Goal: Transaction & Acquisition: Obtain resource

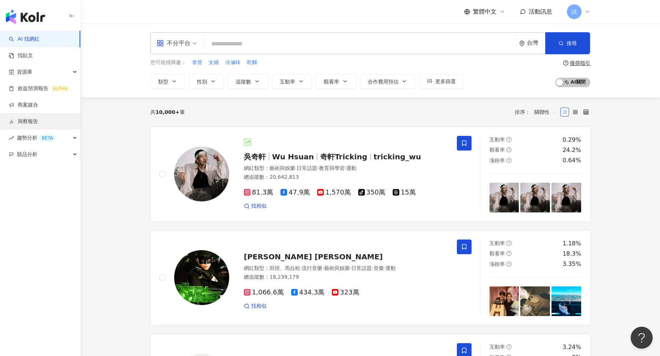
click at [34, 118] on link "洞察報告" at bounding box center [23, 121] width 29 height 7
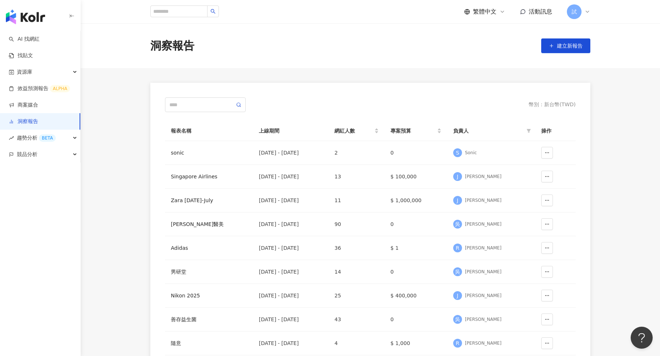
click at [586, 16] on div "試" at bounding box center [578, 11] width 23 height 15
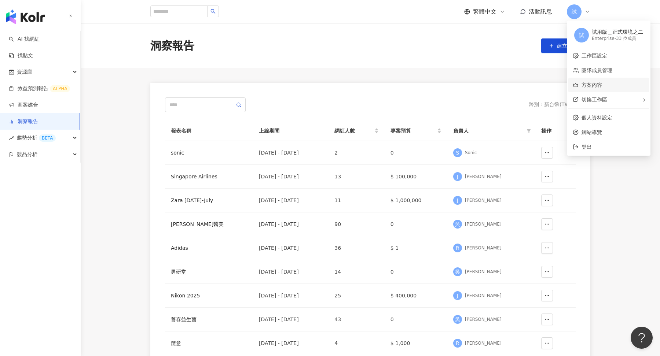
click at [595, 83] on link "方案內容" at bounding box center [591, 85] width 21 height 6
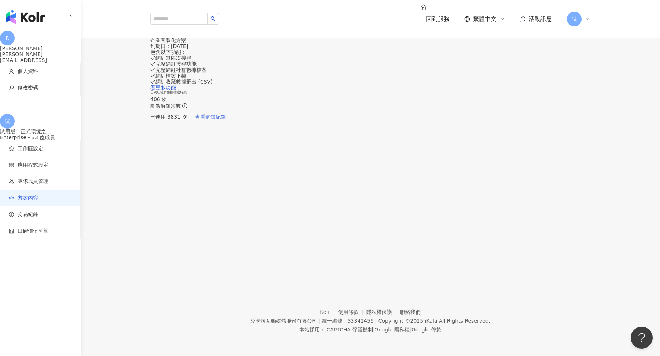
click at [226, 120] on span "查看解鎖紀錄" at bounding box center [210, 117] width 31 height 6
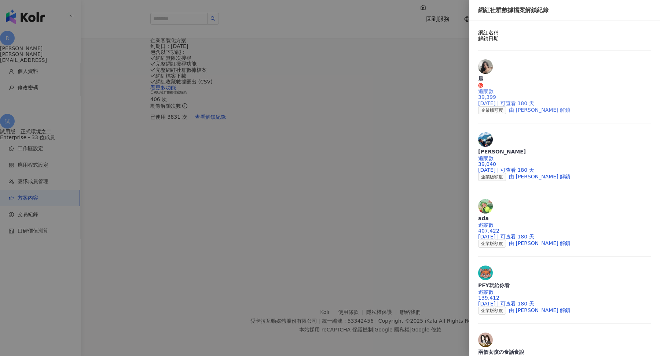
click at [535, 88] on div "追蹤數 39,399" at bounding box center [564, 94] width 173 height 12
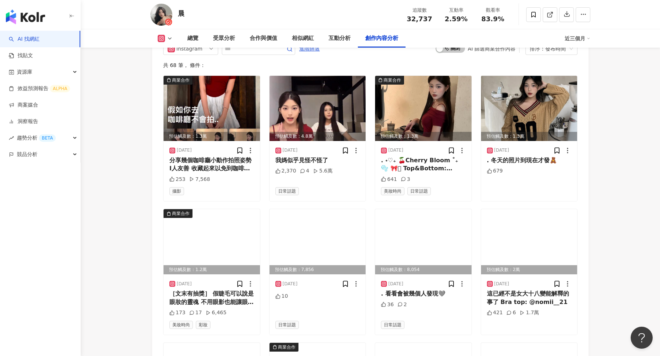
scroll to position [2509, 0]
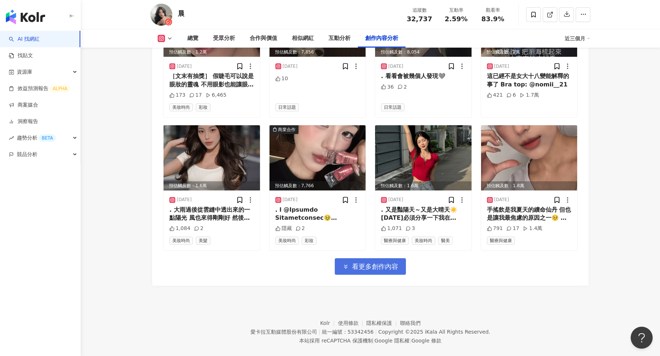
click at [367, 262] on button "看更多創作內容" at bounding box center [370, 266] width 71 height 16
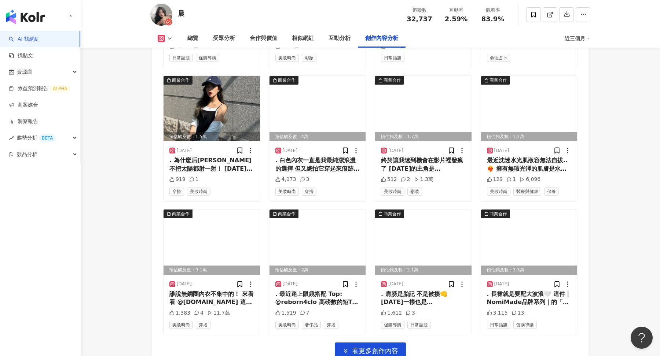
scroll to position [2909, 0]
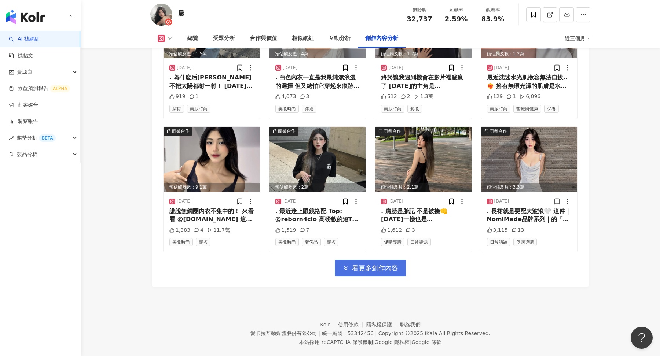
click at [380, 260] on button "看更多創作內容" at bounding box center [370, 268] width 71 height 16
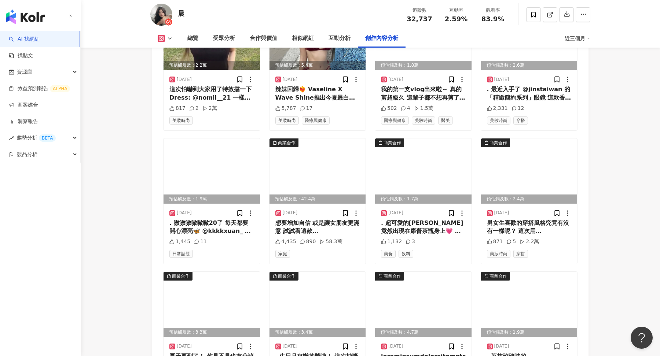
scroll to position [3308, 0]
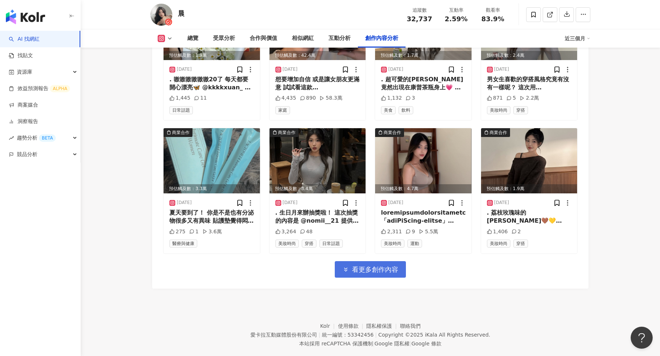
click at [374, 266] on span "看更多創作內容" at bounding box center [375, 270] width 46 height 8
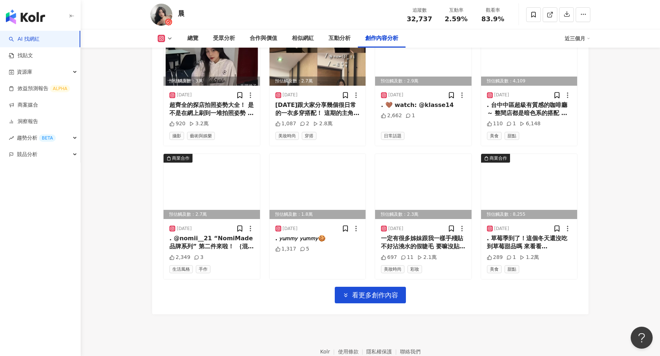
scroll to position [3706, 0]
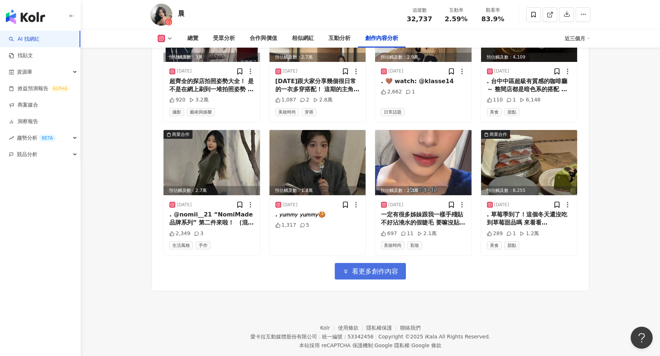
click at [357, 268] on span "看更多創作內容" at bounding box center [375, 272] width 46 height 8
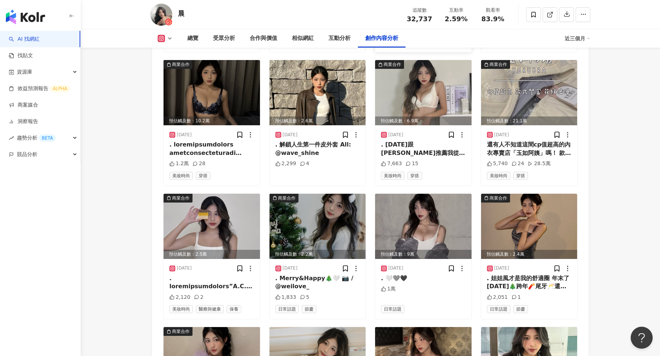
scroll to position [3911, 0]
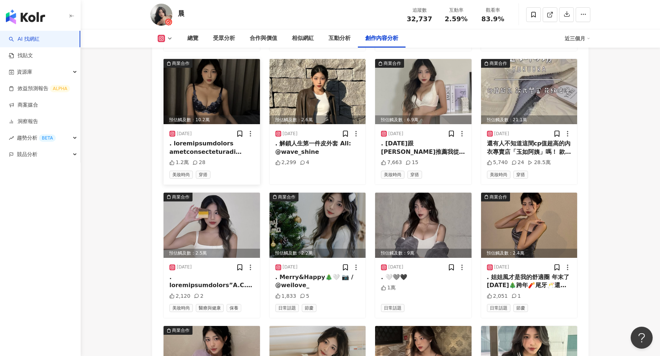
click at [241, 140] on div at bounding box center [211, 148] width 85 height 16
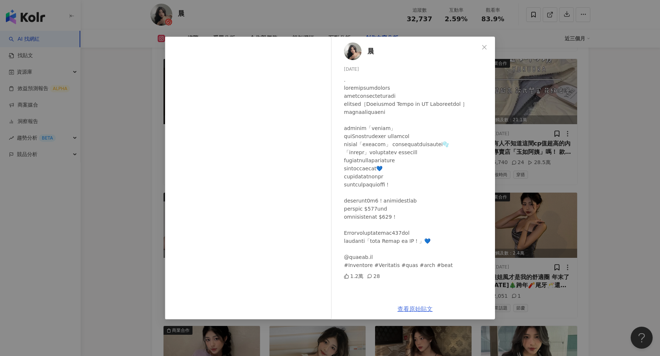
click at [410, 311] on link "查看原始貼文" at bounding box center [414, 309] width 35 height 7
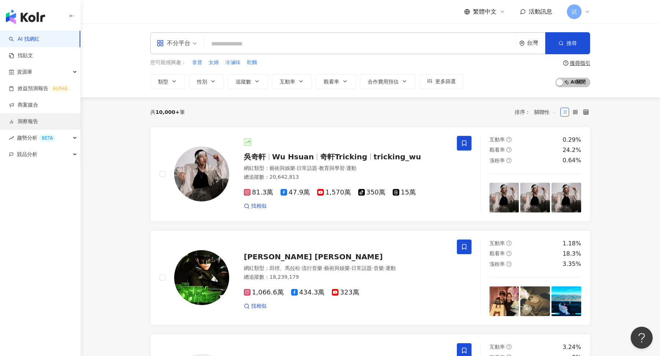
click at [38, 118] on link "洞察報告" at bounding box center [23, 121] width 29 height 7
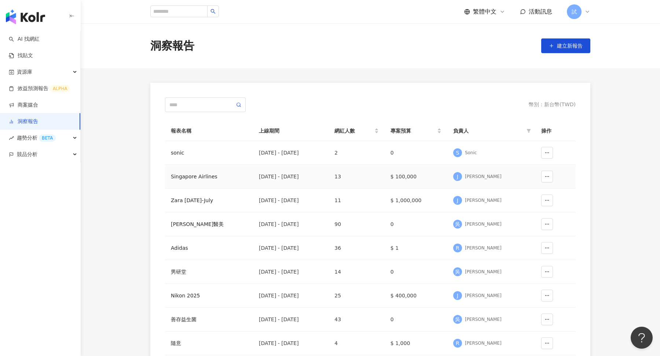
scroll to position [24, 0]
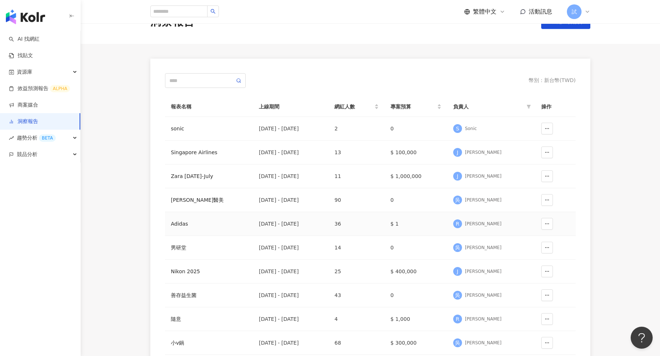
click at [178, 222] on div "Adidas" at bounding box center [209, 224] width 76 height 8
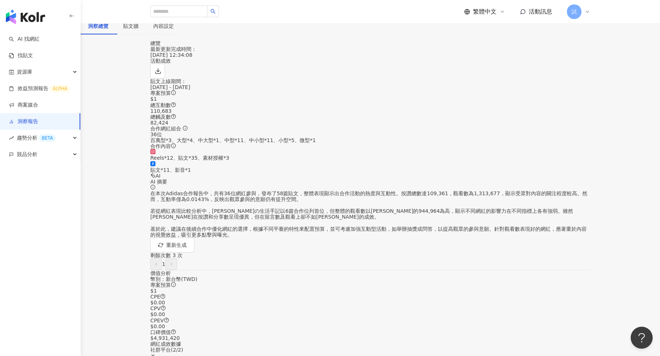
scroll to position [28, 0]
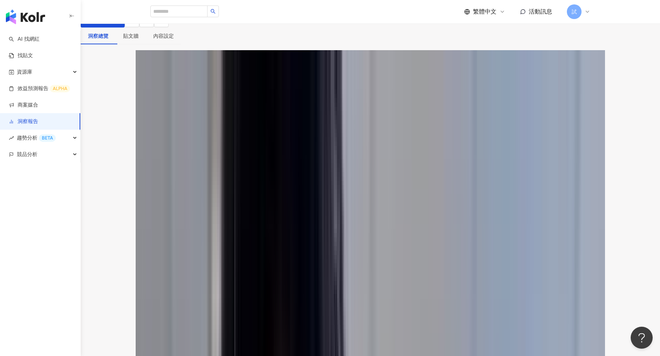
click at [33, 119] on link "洞察報告" at bounding box center [23, 121] width 29 height 7
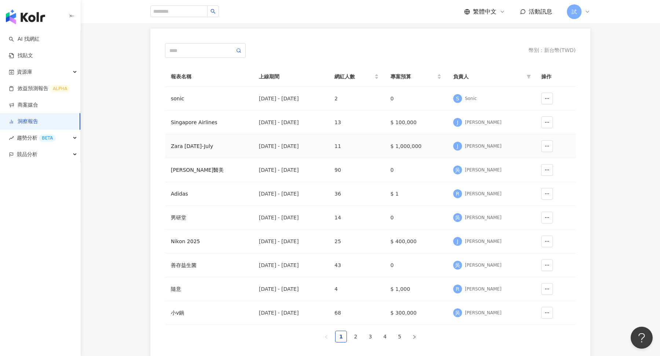
scroll to position [66, 0]
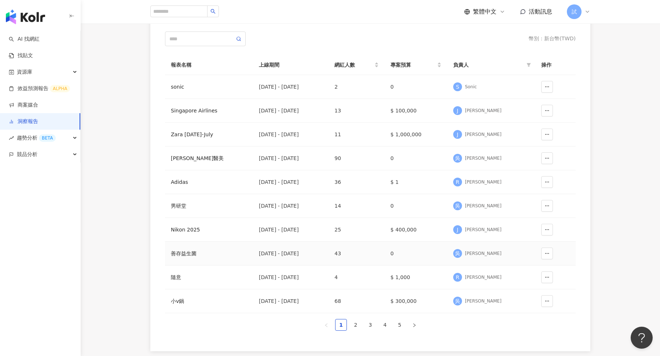
click at [199, 253] on div "善存益生菌" at bounding box center [209, 254] width 76 height 8
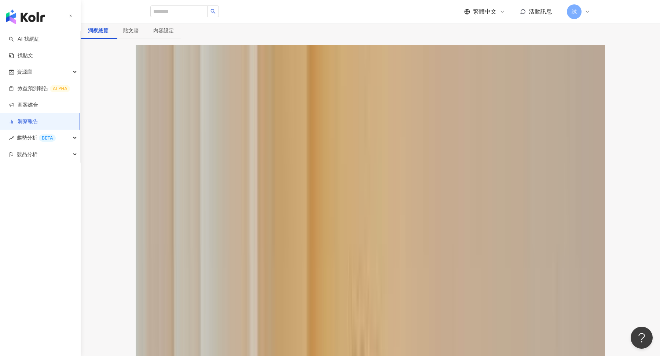
scroll to position [32, 0]
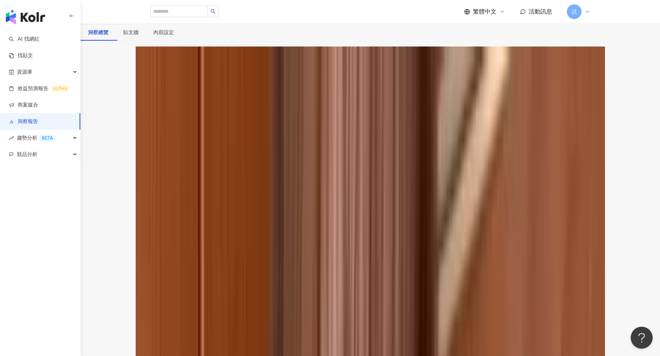
click at [38, 123] on link "洞察報告" at bounding box center [23, 121] width 29 height 7
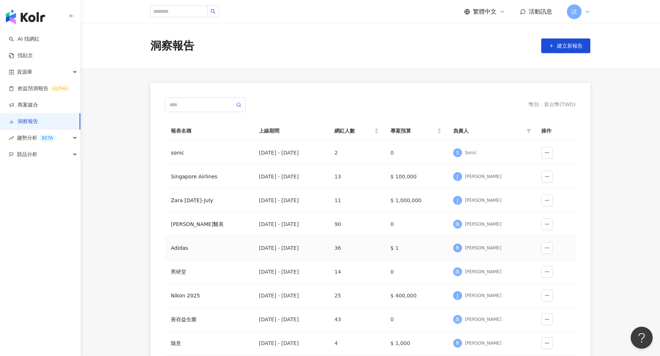
click at [176, 248] on div "Adidas" at bounding box center [209, 248] width 76 height 8
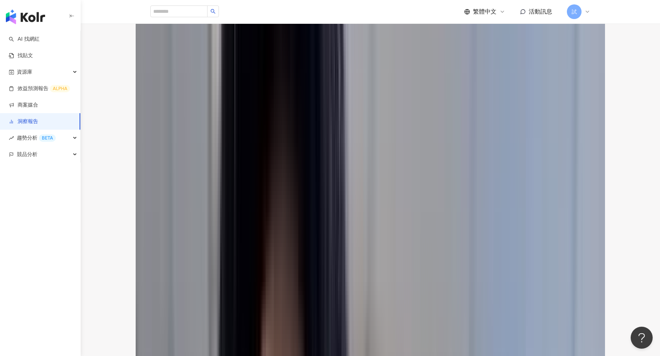
scroll to position [321, 0]
click at [517, 77] on div "貼文類型 ( 4 / 4 )" at bounding box center [370, 81] width 440 height 12
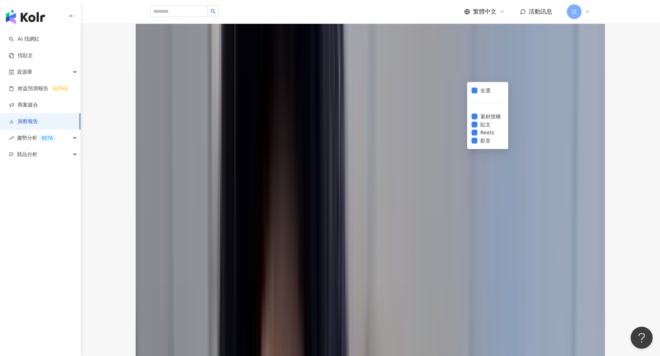
click at [570, 87] on div "KOL ( 36 / 36 )" at bounding box center [370, 93] width 440 height 12
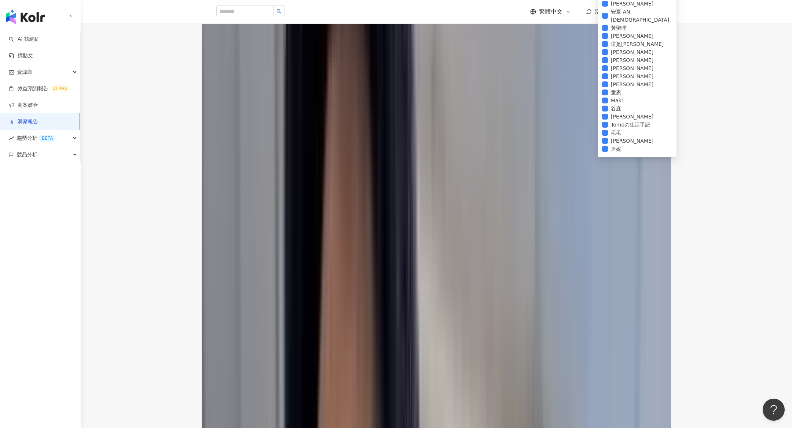
scroll to position [0, 0]
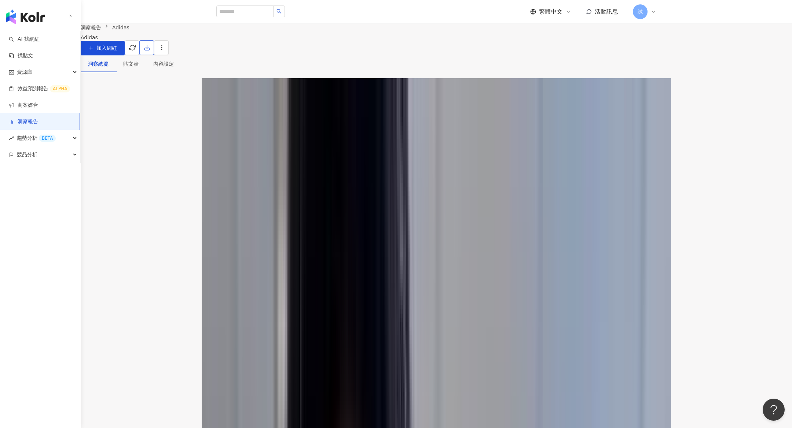
click at [150, 51] on icon "button" at bounding box center [147, 47] width 7 height 7
click at [632, 71] on span "匯出 PPT" at bounding box center [643, 71] width 26 height 8
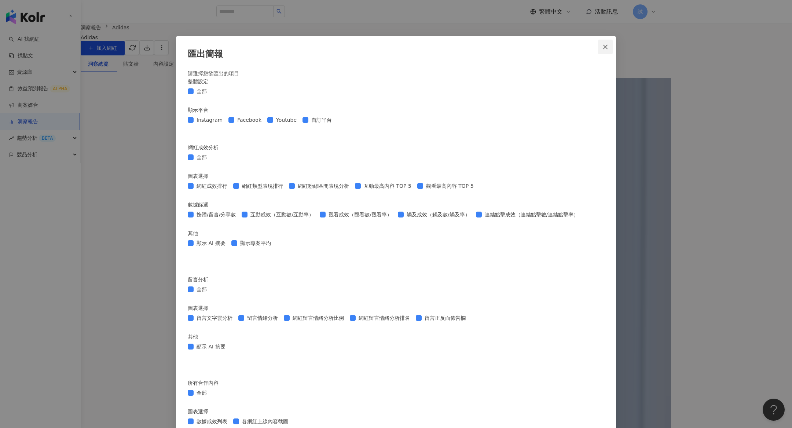
click at [607, 50] on button "Close" at bounding box center [605, 47] width 15 height 15
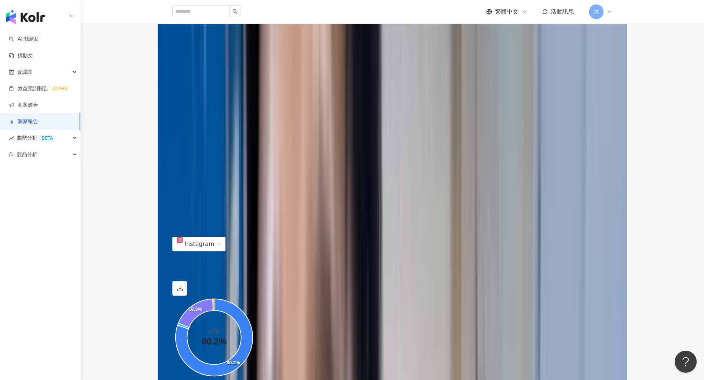
scroll to position [253, 0]
